Goal: Check status

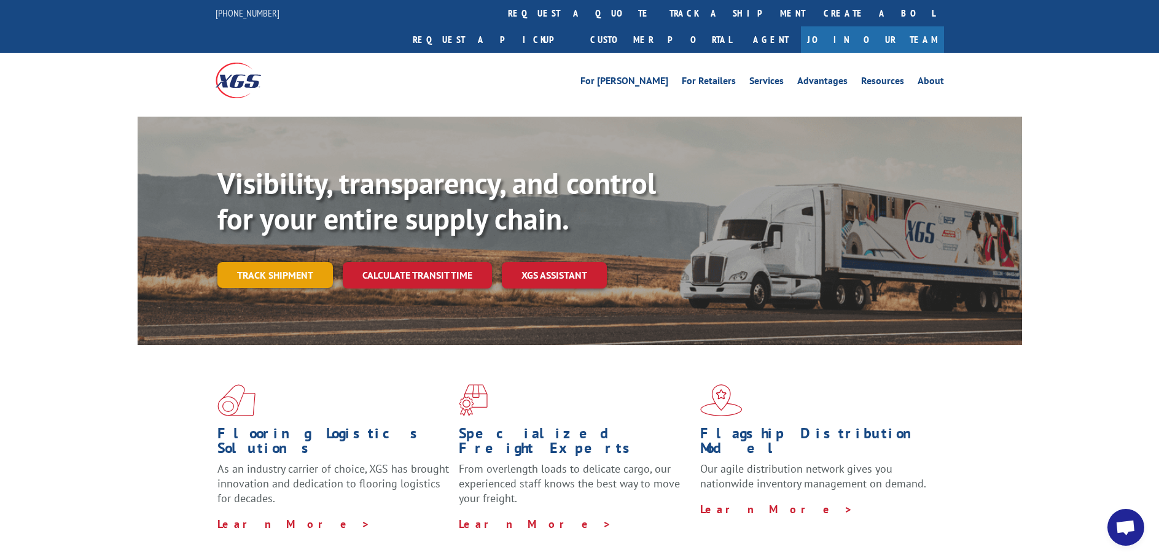
click at [288, 262] on link "Track shipment" at bounding box center [275, 275] width 116 height 26
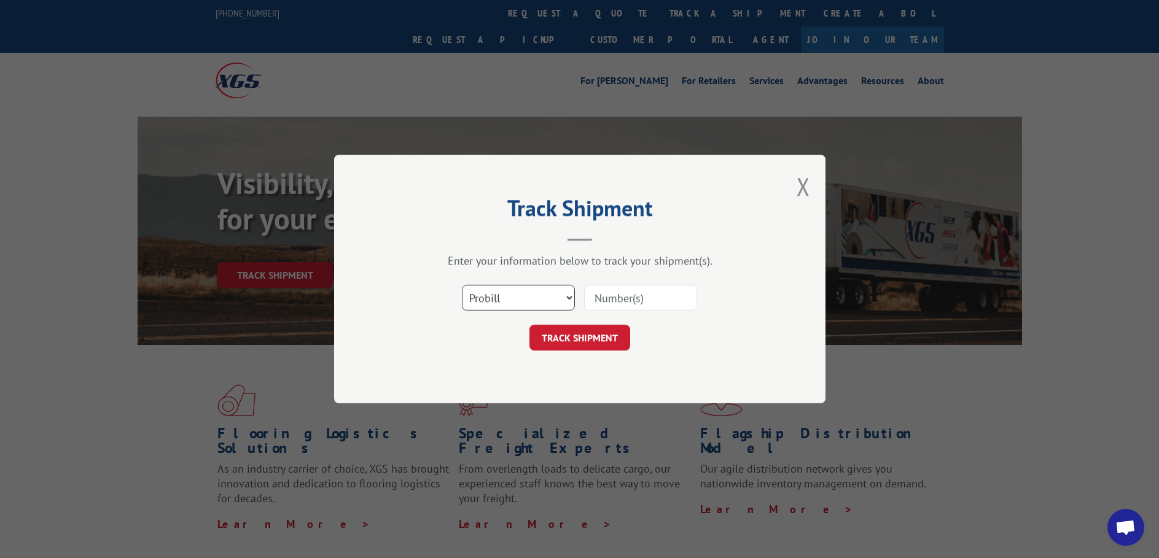
click at [568, 300] on select "Select category... Probill BOL PO" at bounding box center [518, 298] width 113 height 26
paste input "372978"
type input "372978"
click at [590, 340] on button "TRACK SHIPMENT" at bounding box center [580, 338] width 101 height 26
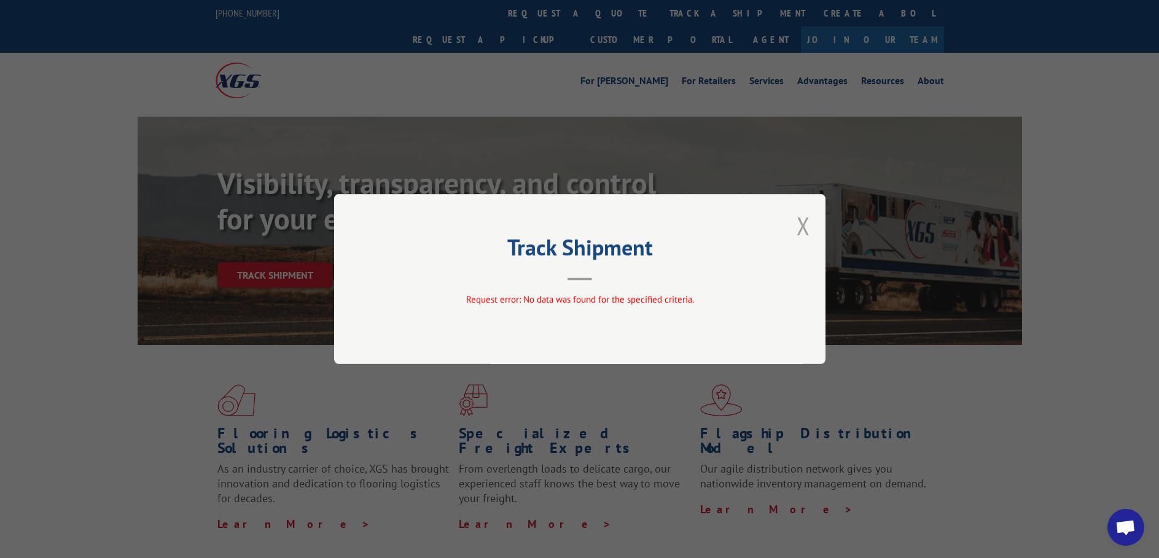
click at [798, 224] on button "Close modal" at bounding box center [804, 226] width 14 height 33
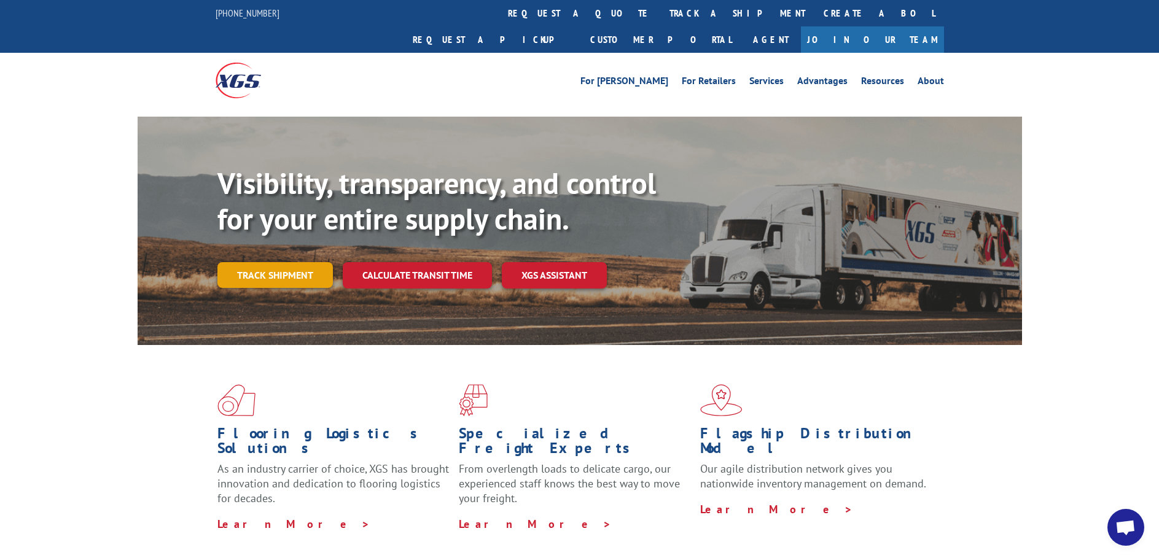
click at [273, 262] on link "Track shipment" at bounding box center [275, 275] width 116 height 26
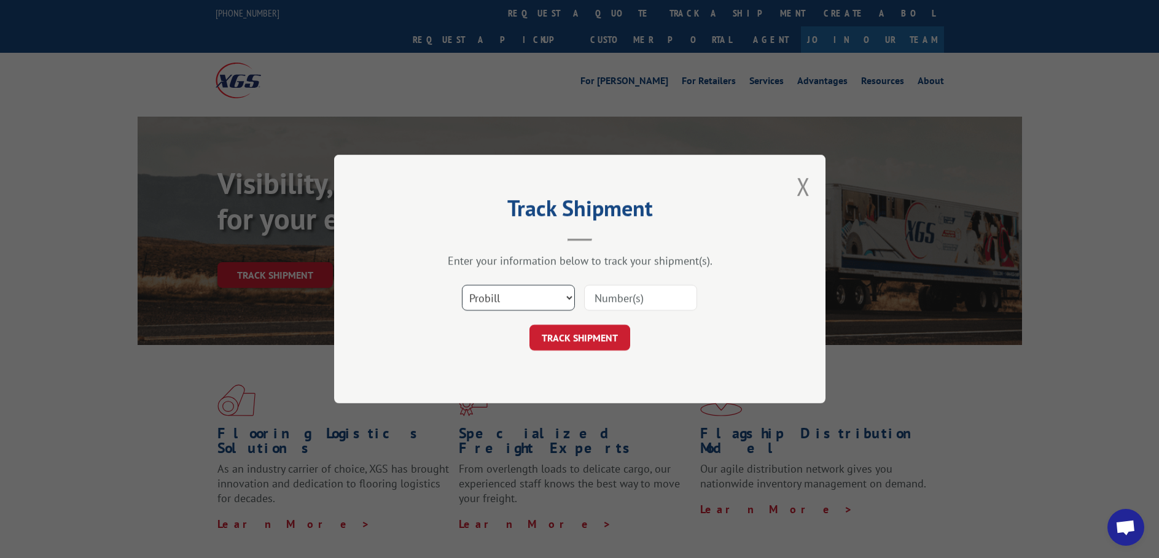
click at [564, 297] on select "Select category... Probill BOL PO" at bounding box center [518, 298] width 113 height 26
select select "bol"
click at [462, 285] on select "Select category... Probill BOL PO" at bounding box center [518, 298] width 113 height 26
paste input "372978"
type input "372978"
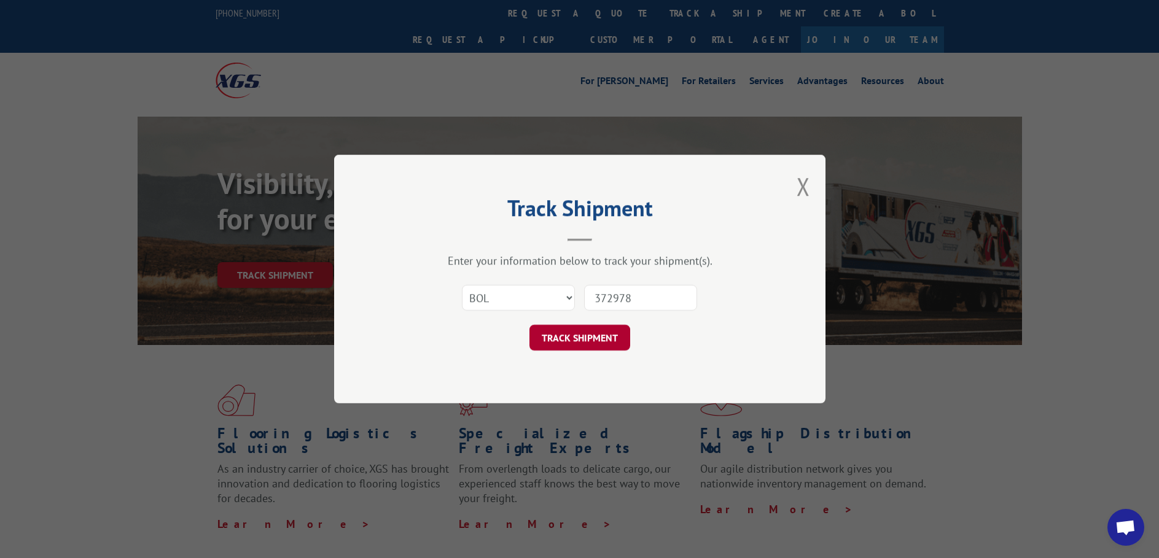
click at [572, 338] on button "TRACK SHIPMENT" at bounding box center [580, 338] width 101 height 26
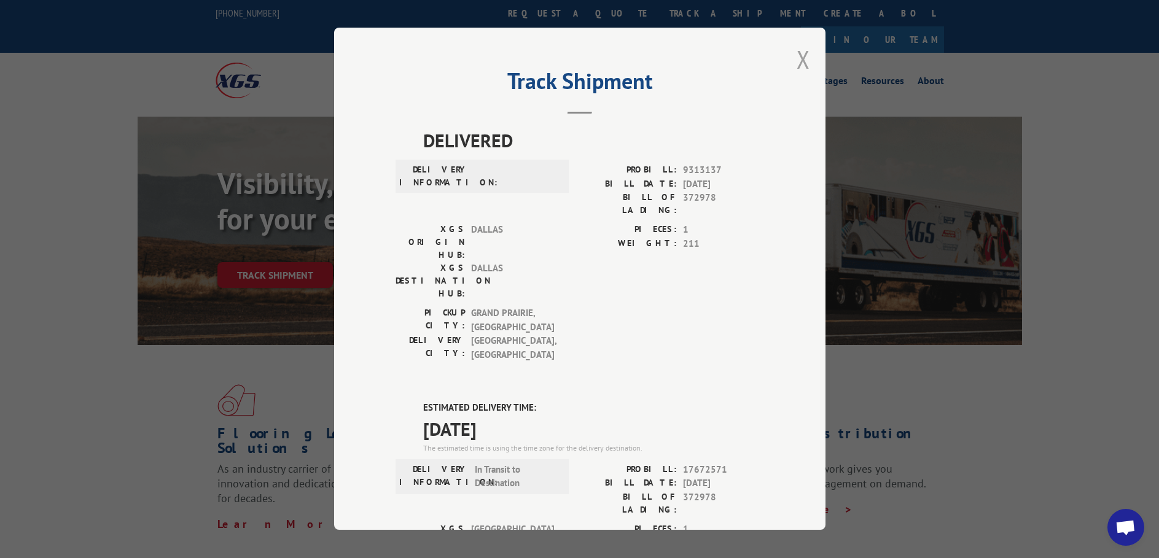
click at [799, 54] on button "Close modal" at bounding box center [804, 59] width 14 height 33
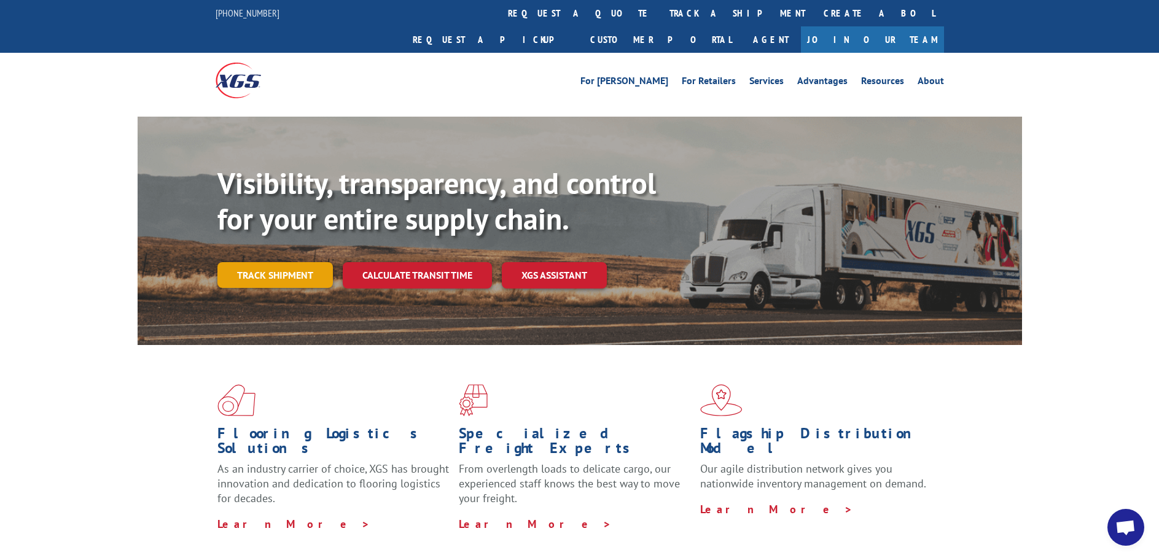
click at [291, 262] on link "Track shipment" at bounding box center [275, 275] width 116 height 26
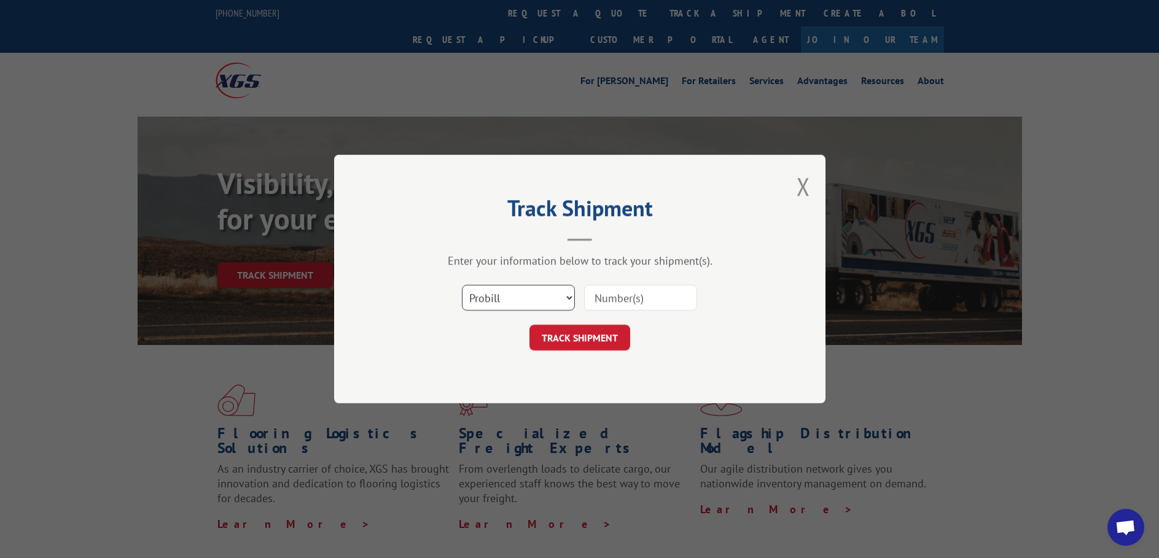
click at [566, 297] on select "Select category... Probill BOL PO" at bounding box center [518, 298] width 113 height 26
select select "bol"
click at [462, 285] on select "Select category... Probill BOL PO" at bounding box center [518, 298] width 113 height 26
click at [603, 299] on input at bounding box center [640, 298] width 113 height 26
paste input "3382262"
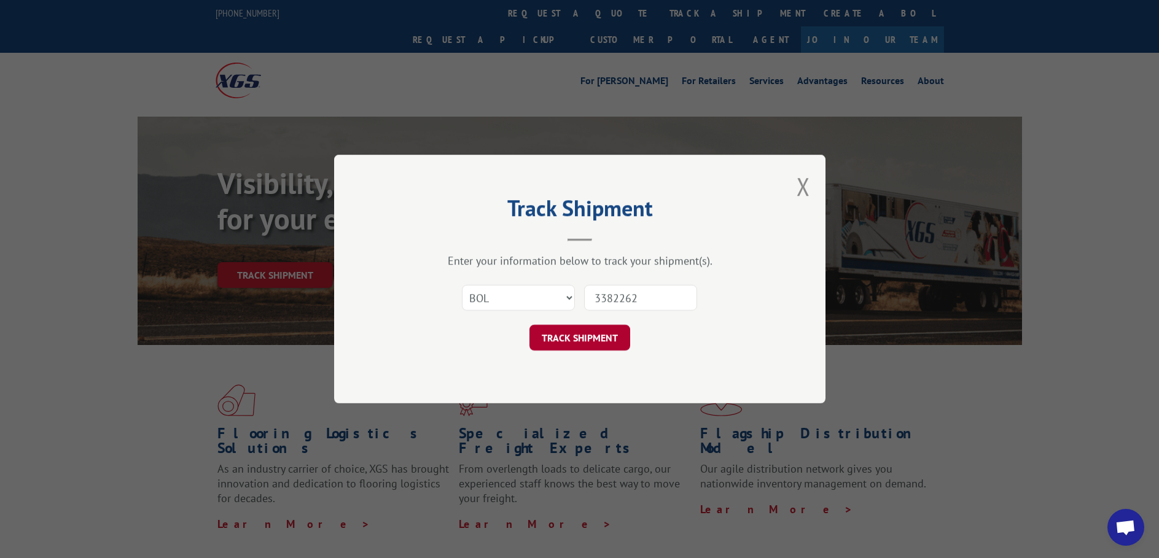
type input "3382262"
click at [588, 340] on button "TRACK SHIPMENT" at bounding box center [580, 338] width 101 height 26
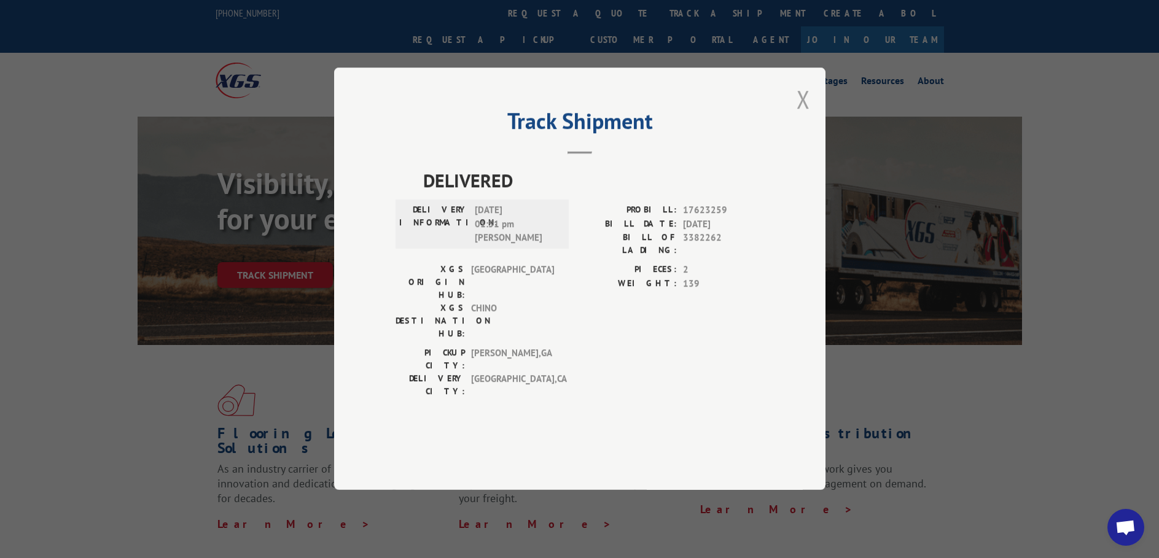
click at [804, 116] on button "Close modal" at bounding box center [804, 99] width 14 height 33
